Goal: Transaction & Acquisition: Subscribe to service/newsletter

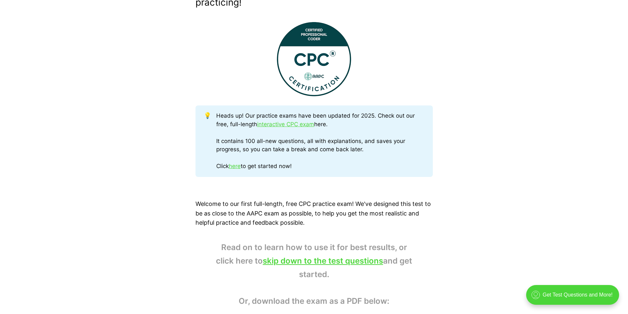
scroll to position [264, 0]
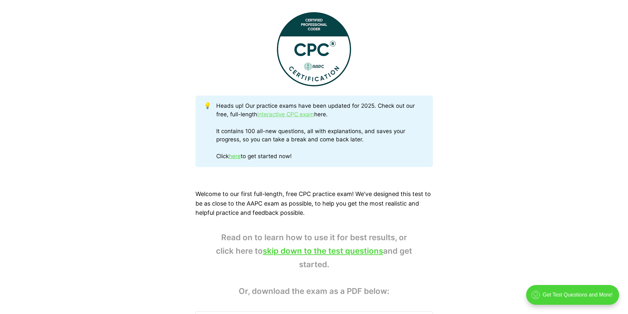
click at [288, 112] on link "interactive CPC exam" at bounding box center [285, 114] width 57 height 7
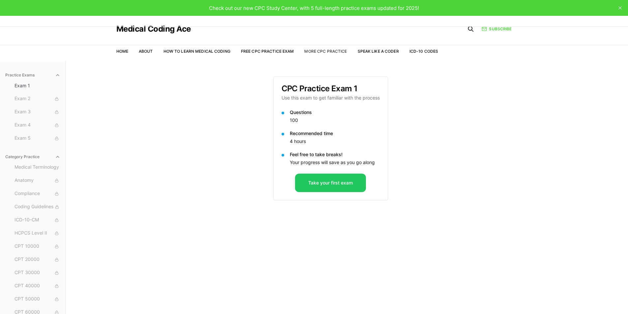
click at [331, 51] on link "More CPC Practice" at bounding box center [326, 51] width 43 height 5
click at [23, 98] on span "Exam 2" at bounding box center [38, 98] width 46 height 7
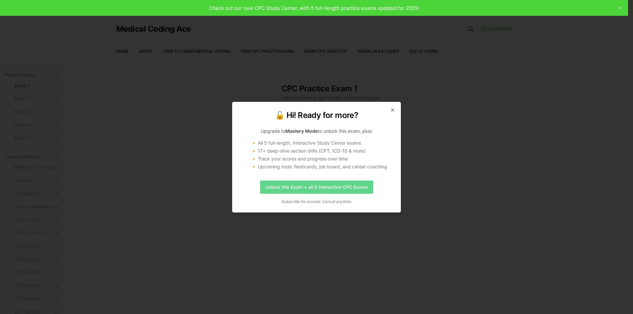
click at [318, 187] on link "Unlock this Exam + all 5 interactive CPC Exams" at bounding box center [316, 187] width 113 height 13
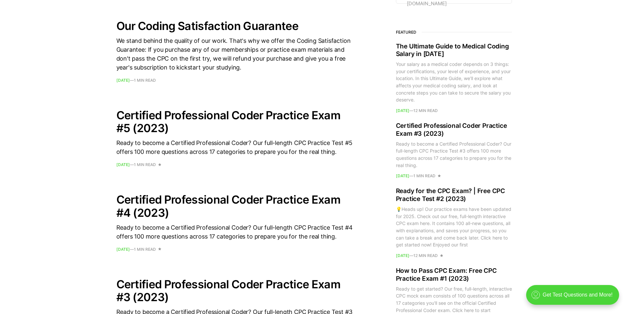
scroll to position [495, 0]
